Goal: Entertainment & Leisure: Consume media (video, audio)

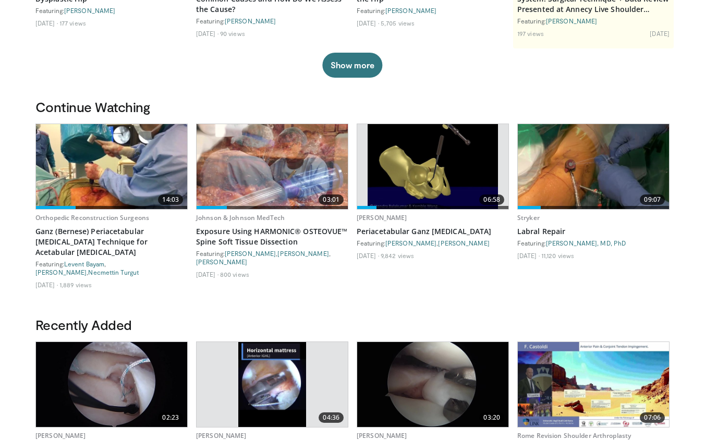
scroll to position [227, 0]
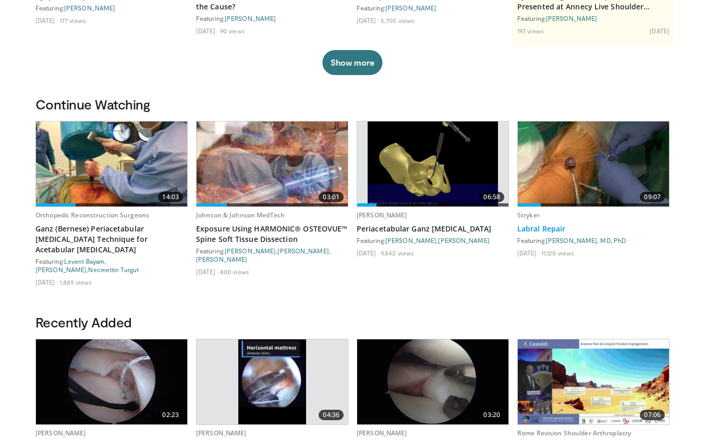
click at [535, 228] on link "Labral Repair" at bounding box center [593, 229] width 152 height 10
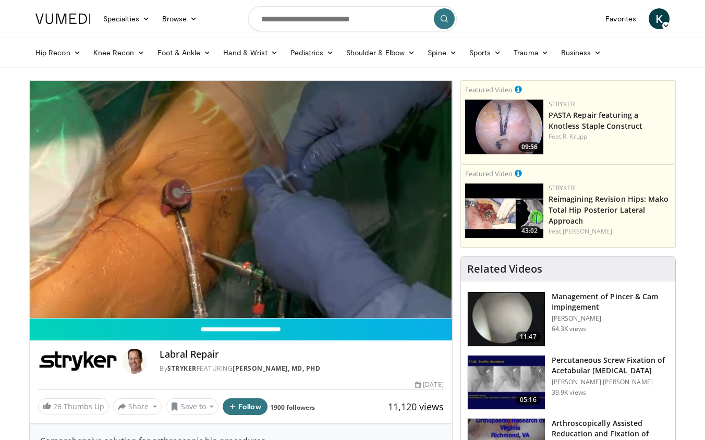
drag, startPoint x: 236, startPoint y: 365, endPoint x: 345, endPoint y: 367, distance: 109.0
click at [345, 368] on div "By Stryker FEATURING Struan H. Coleman, MD, PhD" at bounding box center [302, 368] width 284 height 9
copy div "[PERSON_NAME], MD, PhD"
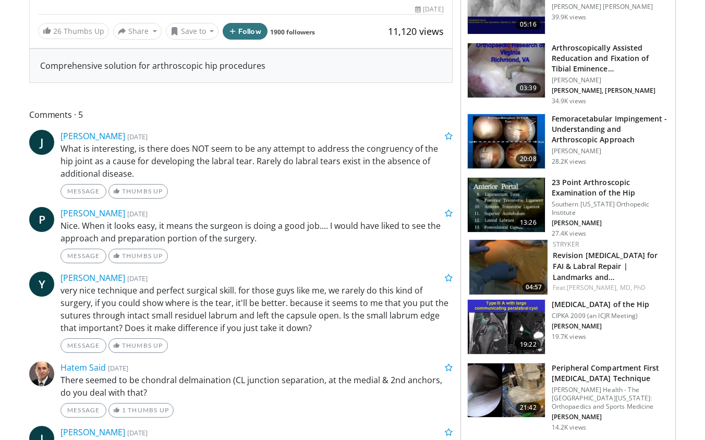
scroll to position [388, 0]
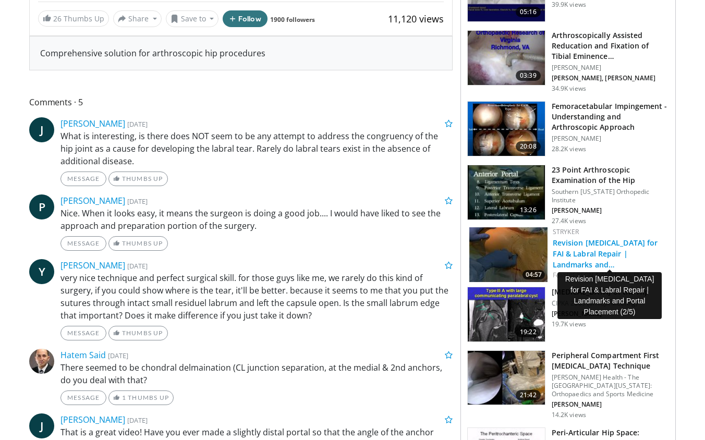
click at [578, 240] on link "Revision Hip Arthroscopy for FAI & Labral Repair | Landmarks and…" at bounding box center [605, 254] width 105 height 32
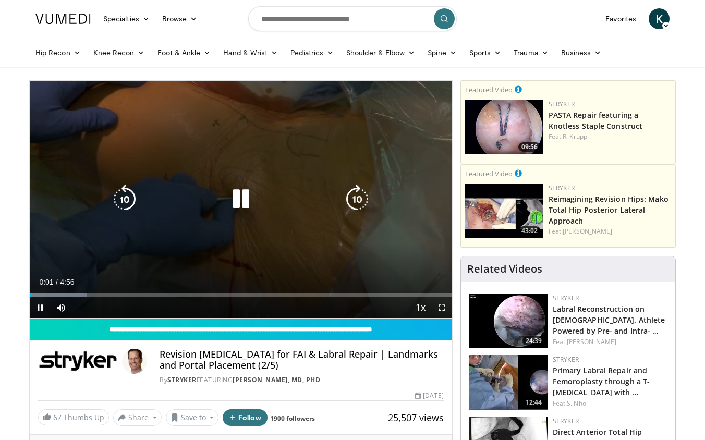
click at [357, 203] on icon "Video Player" at bounding box center [356, 199] width 29 height 29
click at [359, 199] on icon "Video Player" at bounding box center [356, 199] width 29 height 29
click at [354, 211] on icon "Video Player" at bounding box center [356, 199] width 29 height 29
click at [357, 197] on icon "Video Player" at bounding box center [356, 199] width 29 height 29
click at [355, 197] on icon "Video Player" at bounding box center [356, 199] width 29 height 29
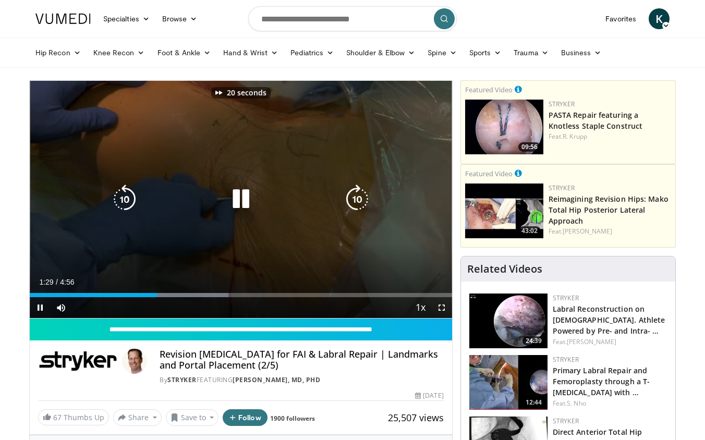
click at [355, 197] on icon "Video Player" at bounding box center [356, 199] width 29 height 29
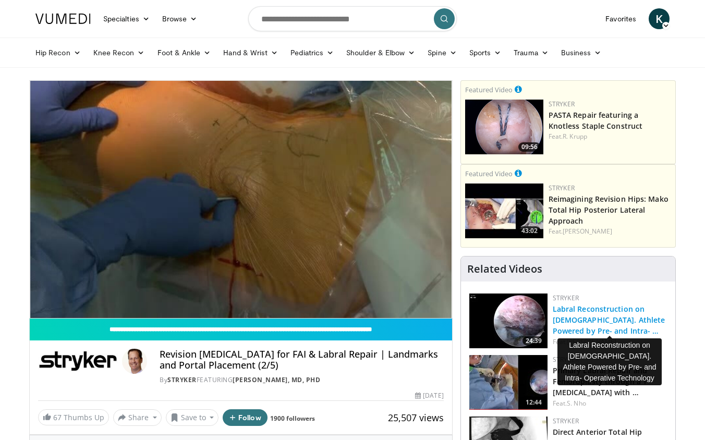
click at [599, 306] on link "Labral Reconstruction on [DEMOGRAPHIC_DATA]. Athlete Powered by Pre- and Intra-…" at bounding box center [609, 320] width 113 height 32
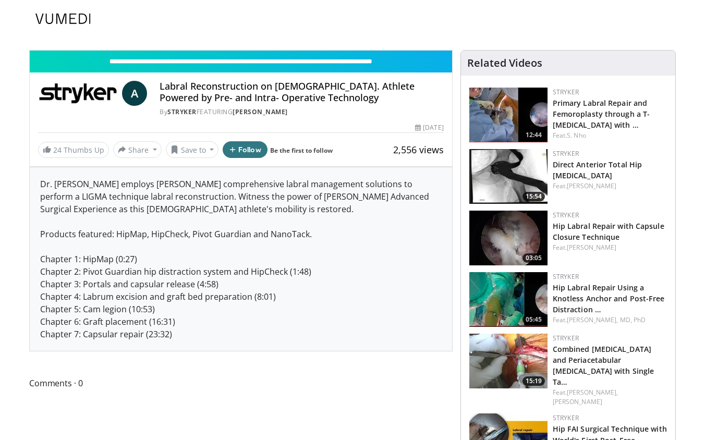
click at [595, 310] on div "Stryker Hip Labral Repair Using a Knotless Anchor and Post-Free Distraction … F…" at bounding box center [610, 299] width 114 height 55
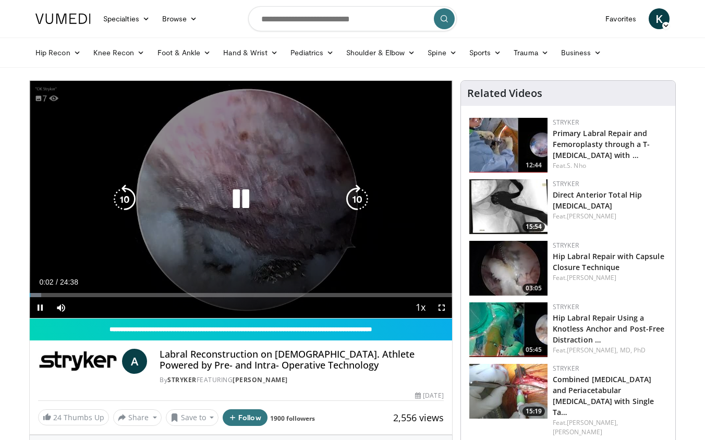
click at [354, 201] on icon "Video Player" at bounding box center [356, 199] width 29 height 29
click at [369, 195] on icon "Video Player" at bounding box center [356, 199] width 29 height 29
click at [361, 194] on icon "Video Player" at bounding box center [356, 199] width 29 height 29
click at [359, 193] on icon "Video Player" at bounding box center [356, 199] width 29 height 29
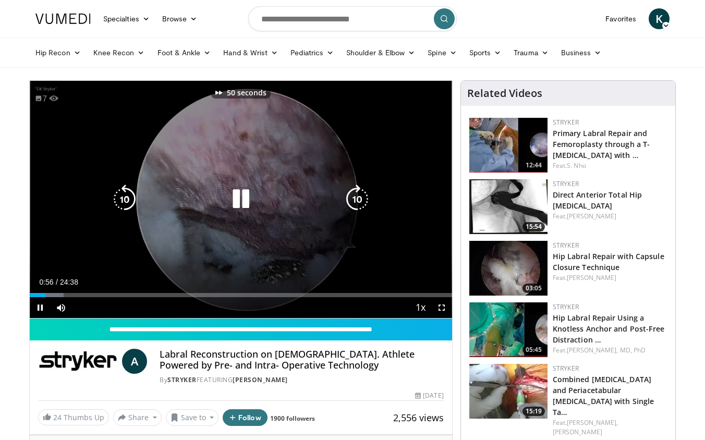
click at [362, 202] on icon "Video Player" at bounding box center [356, 199] width 29 height 29
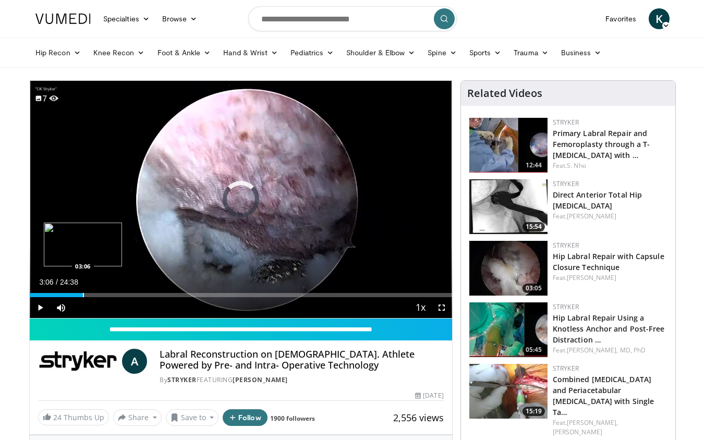
click at [83, 294] on div "Progress Bar" at bounding box center [83, 295] width 1 height 4
click at [106, 294] on div "Progress Bar" at bounding box center [106, 295] width 1 height 4
click at [132, 292] on div "Loaded : 20.99% 04:26 06:01" at bounding box center [241, 292] width 422 height 10
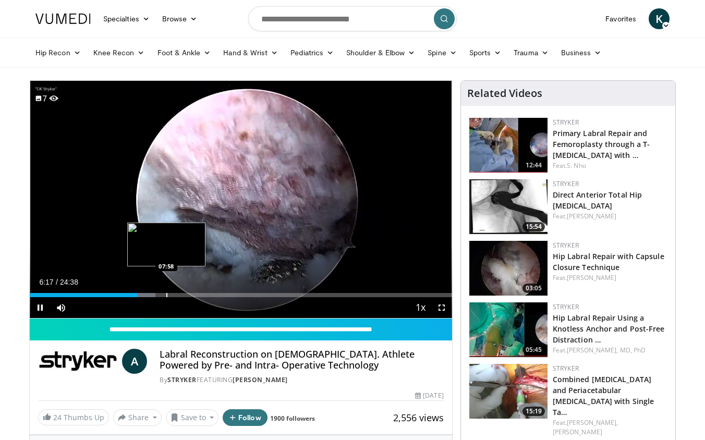
click at [166, 295] on div "Progress Bar" at bounding box center [166, 295] width 1 height 4
click at [188, 293] on div "Progress Bar" at bounding box center [188, 295] width 1 height 4
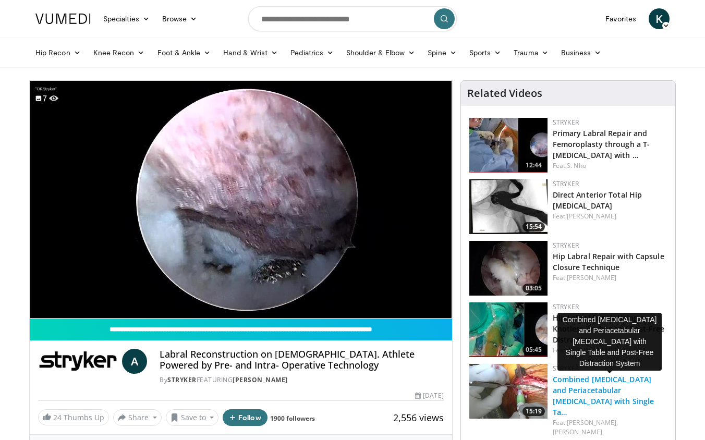
click at [578, 390] on link "Combined Hip Arthroscopy and Periacetabular Osteotomy with Single Ta…" at bounding box center [604, 395] width 102 height 43
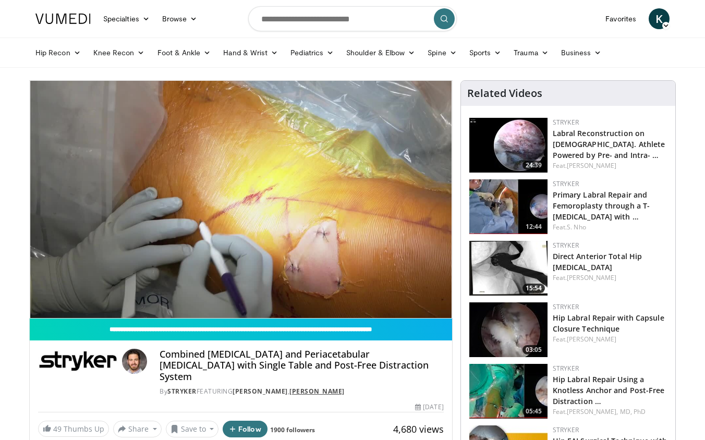
drag, startPoint x: 237, startPoint y: 377, endPoint x: 303, endPoint y: 382, distance: 66.3
click at [303, 387] on div "By [PERSON_NAME] FEATURING [PERSON_NAME] , [PERSON_NAME]" at bounding box center [302, 391] width 284 height 9
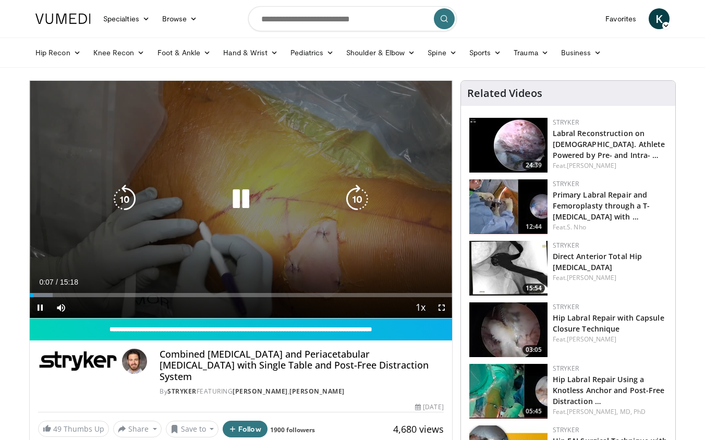
click at [364, 195] on icon "Video Player" at bounding box center [356, 199] width 29 height 29
click at [127, 200] on icon "Video Player" at bounding box center [124, 199] width 29 height 29
click at [125, 199] on icon "Video Player" at bounding box center [124, 199] width 29 height 29
click at [361, 199] on icon "Video Player" at bounding box center [356, 199] width 29 height 29
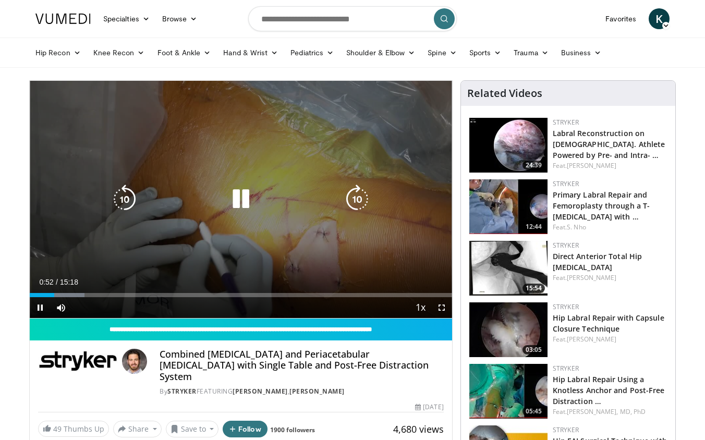
click at [359, 199] on icon "Video Player" at bounding box center [356, 199] width 29 height 29
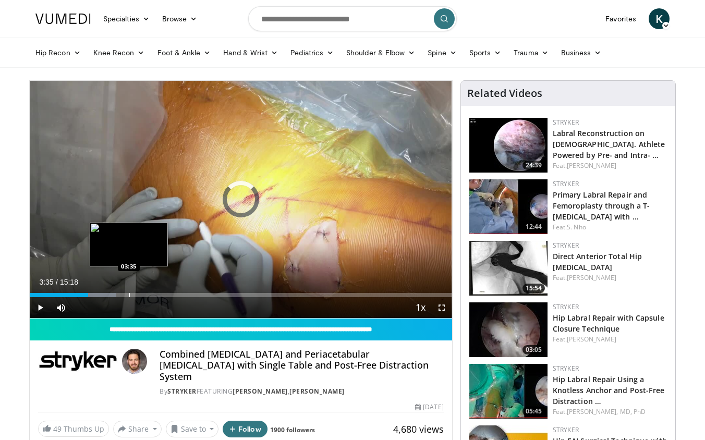
click at [128, 289] on div "Loaded : 20.52% 02:06 03:35" at bounding box center [241, 292] width 422 height 10
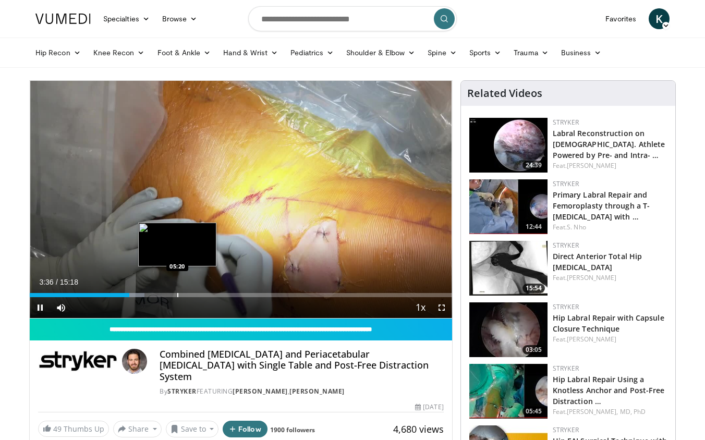
click at [177, 293] on div "Progress Bar" at bounding box center [177, 295] width 1 height 4
click at [197, 297] on div "Progress Bar" at bounding box center [197, 295] width 1 height 4
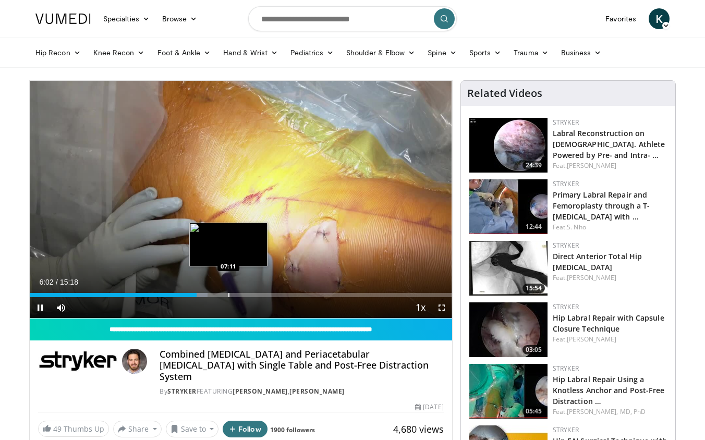
click at [233, 297] on div "Loaded : 42.13% 06:02 07:11" at bounding box center [241, 295] width 422 height 4
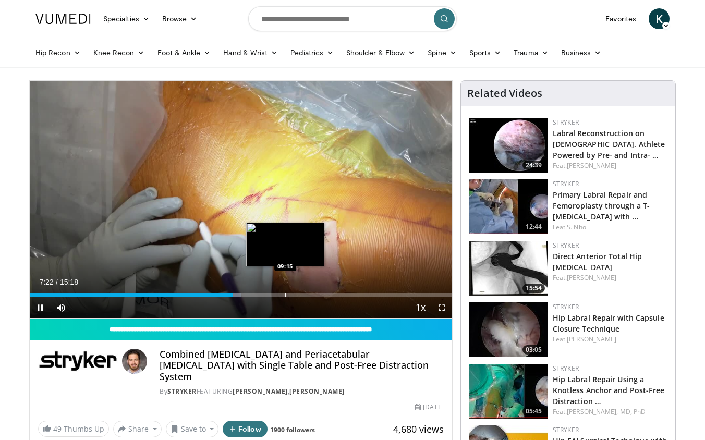
click at [285, 297] on div "Loaded : 50.11% 07:22 09:15" at bounding box center [241, 295] width 422 height 4
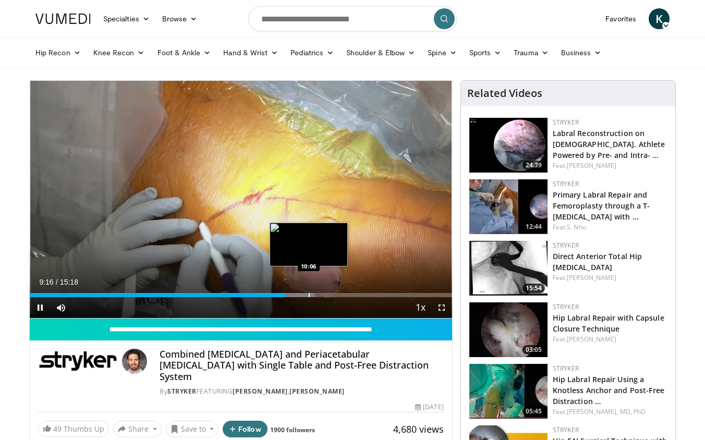
click at [304, 296] on div "Progress Bar" at bounding box center [299, 295] width 32 height 4
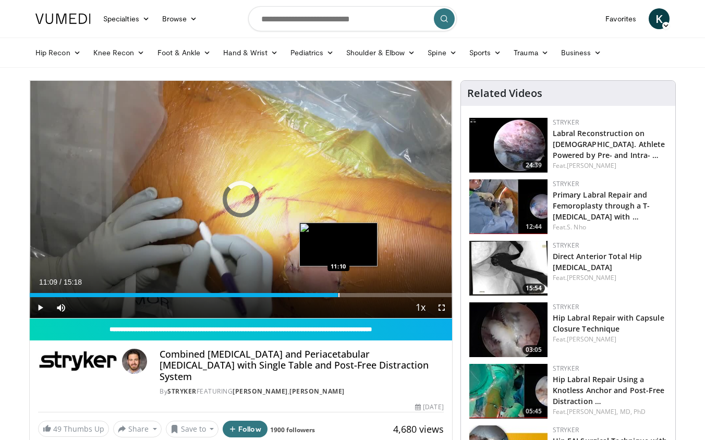
click at [338, 290] on div "Loaded : 69.15% 09:57 11:10" at bounding box center [241, 292] width 422 height 10
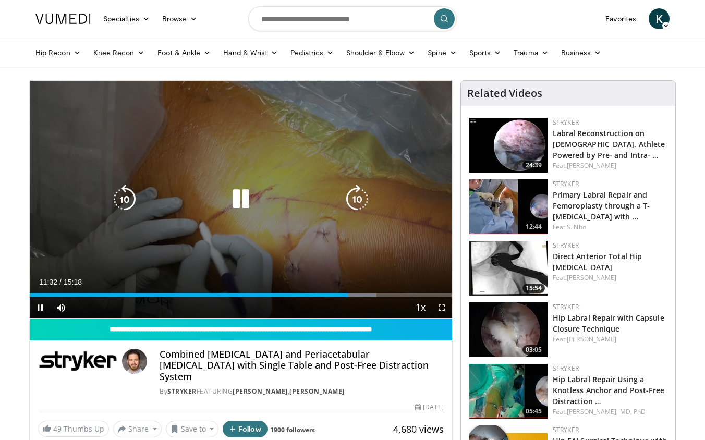
click at [351, 193] on icon "Video Player" at bounding box center [356, 199] width 29 height 29
